Goal: Task Accomplishment & Management: Manage account settings

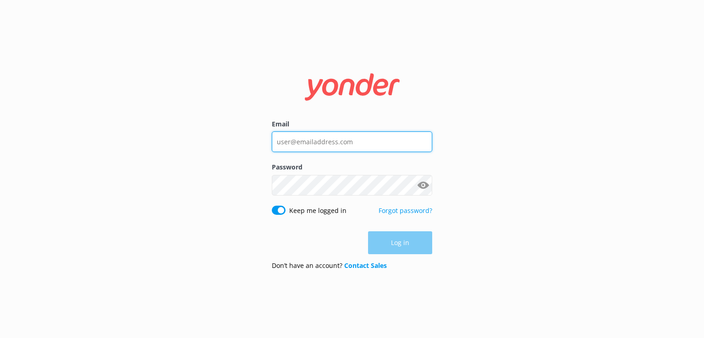
type input "[PERSON_NAME][EMAIL_ADDRESS][DOMAIN_NAME]"
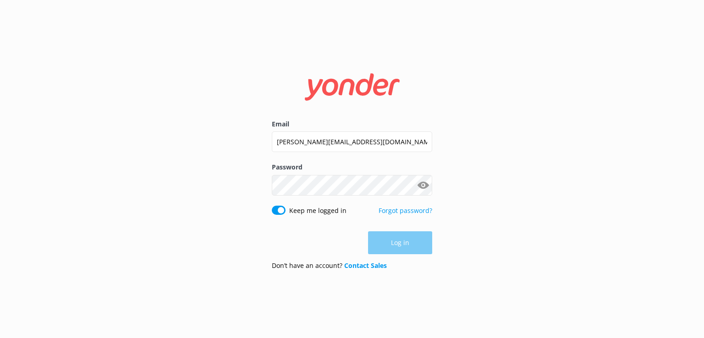
click at [402, 241] on div "Log in" at bounding box center [352, 242] width 160 height 23
click at [399, 247] on button "Log in" at bounding box center [400, 243] width 64 height 23
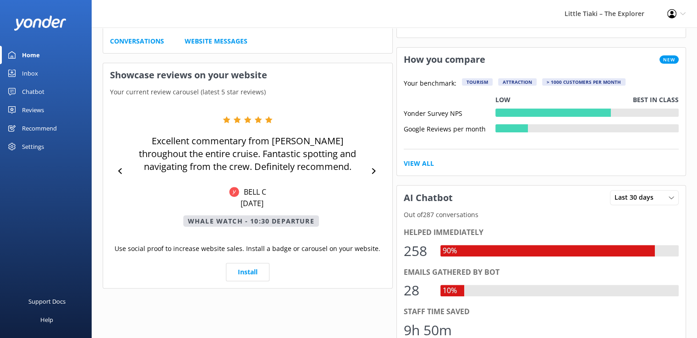
scroll to position [320, 0]
click at [372, 170] on icon at bounding box center [374, 171] width 6 height 6
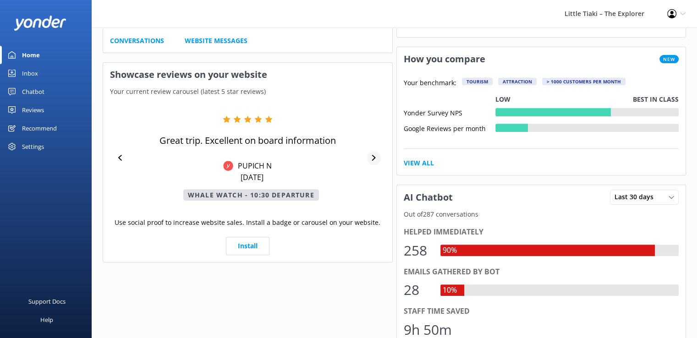
click at [372, 170] on div "Great trip. Excellent on board information PUPICH N [DATE] Whale Watch - 10:30 …" at bounding box center [248, 158] width 276 height 85
click at [376, 158] on icon at bounding box center [374, 158] width 6 height 6
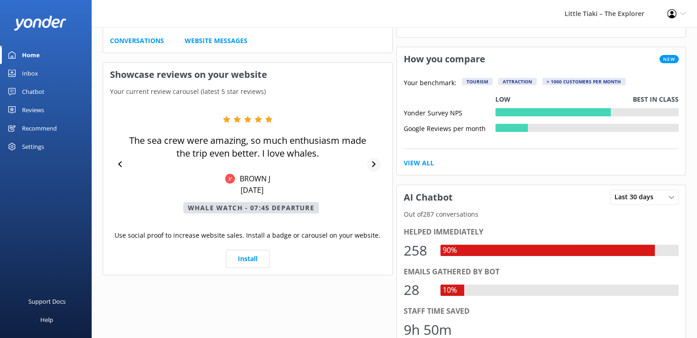
click at [373, 163] on icon at bounding box center [374, 164] width 6 height 6
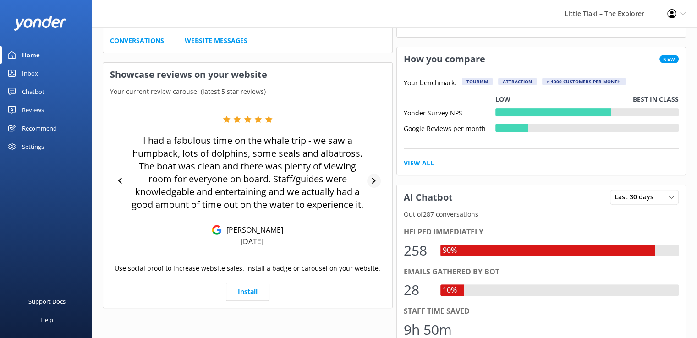
click at [373, 163] on div "I had a fabulous time on the whale trip - we saw a humpback, lots of dolphins, …" at bounding box center [248, 181] width 276 height 131
click at [373, 180] on icon at bounding box center [374, 181] width 6 height 6
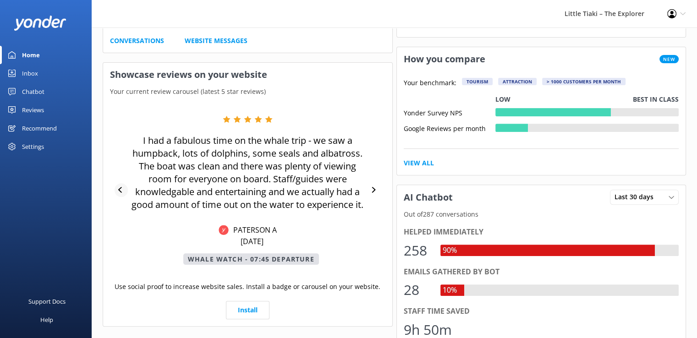
click at [118, 188] on icon at bounding box center [120, 190] width 4 height 6
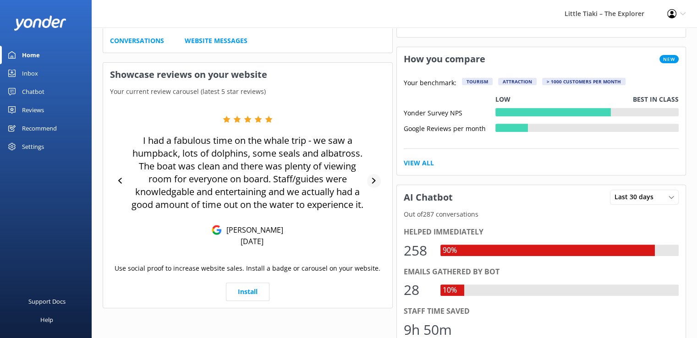
click at [373, 180] on icon at bounding box center [374, 181] width 6 height 6
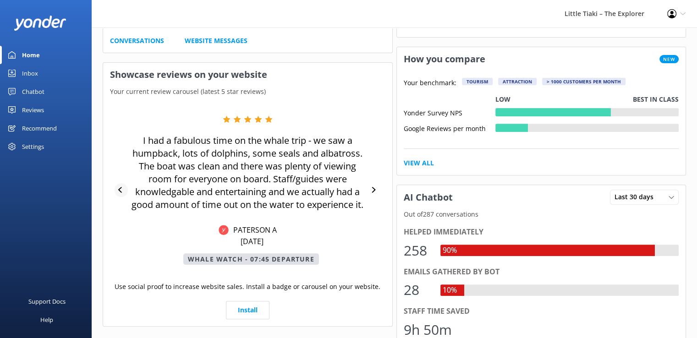
click at [120, 190] on icon at bounding box center [120, 190] width 4 height 6
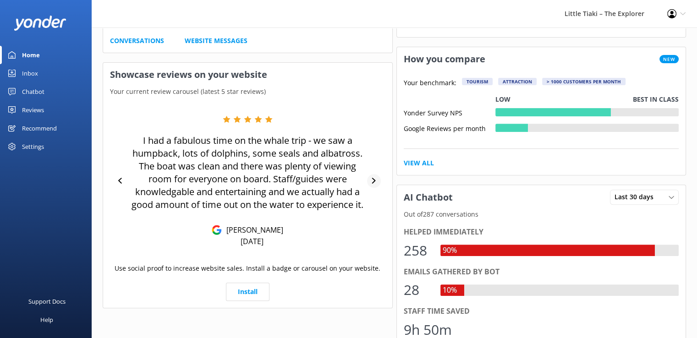
click at [371, 179] on icon at bounding box center [374, 181] width 6 height 6
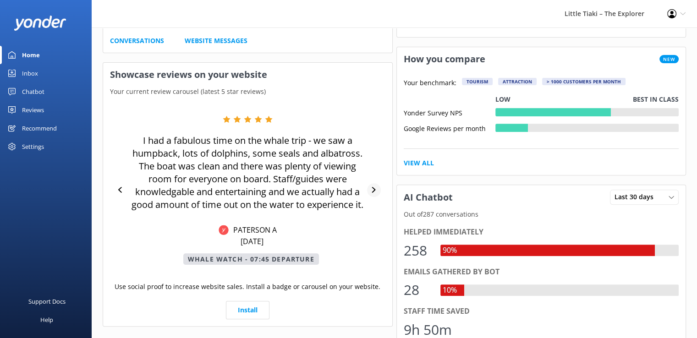
click at [370, 179] on div "I had a fabulous time on the whale trip - we saw a humpback, lots of dolphins, …" at bounding box center [248, 190] width 276 height 149
click at [372, 188] on icon at bounding box center [374, 190] width 6 height 6
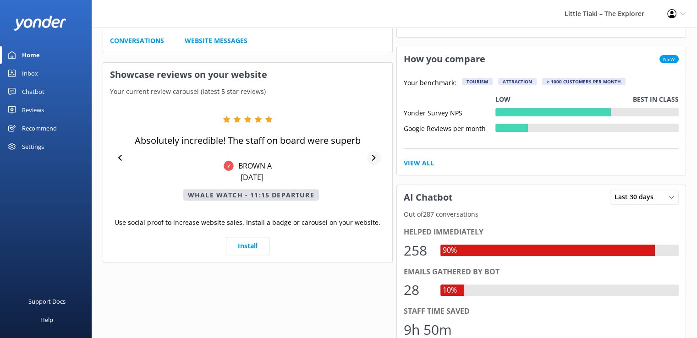
click at [372, 188] on div "Absolutely incredible! The staff on board were superb BROWN A [DATE] Whale Watc…" at bounding box center [248, 158] width 276 height 85
click at [377, 153] on div at bounding box center [373, 158] width 13 height 14
click at [374, 158] on icon at bounding box center [374, 158] width 6 height 6
